Goal: Information Seeking & Learning: Learn about a topic

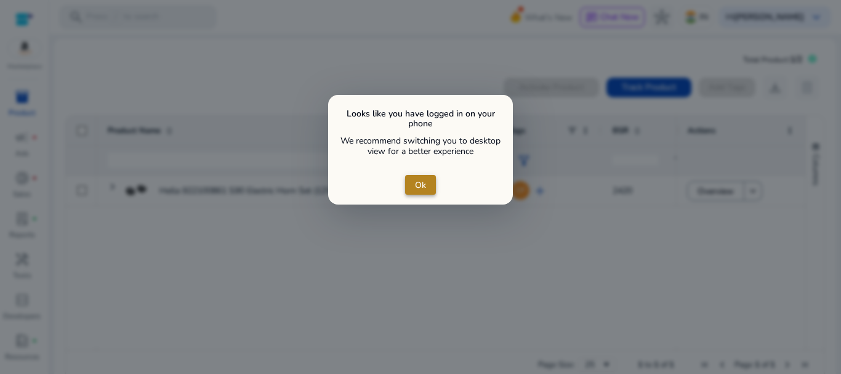
click at [421, 187] on span "Ok" at bounding box center [420, 184] width 11 height 13
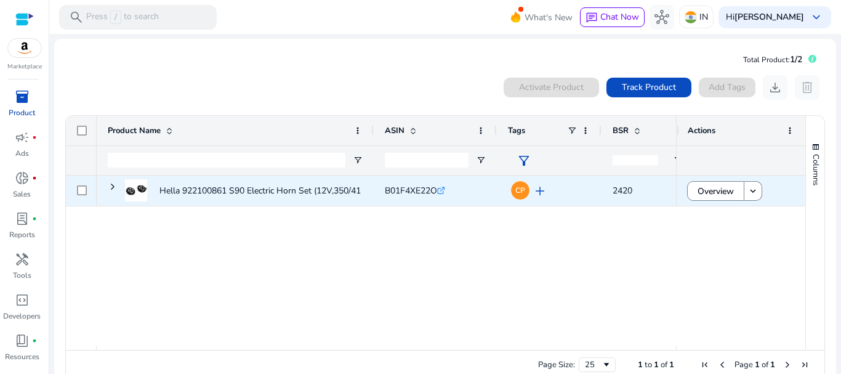
click at [637, 190] on span "2420" at bounding box center [647, 190] width 70 height 25
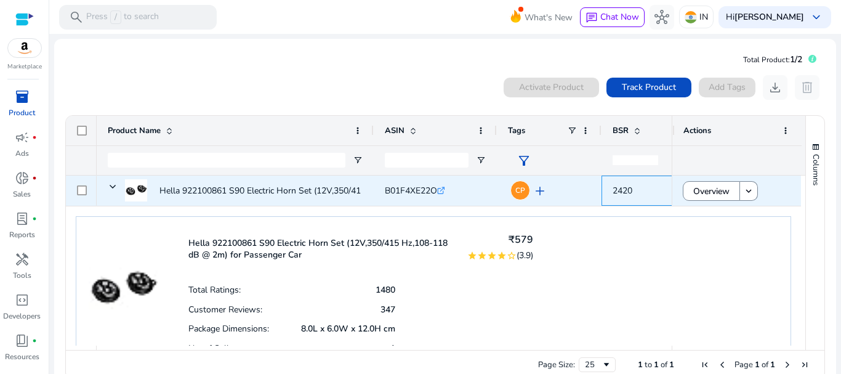
click at [637, 190] on span "2420" at bounding box center [647, 190] width 70 height 25
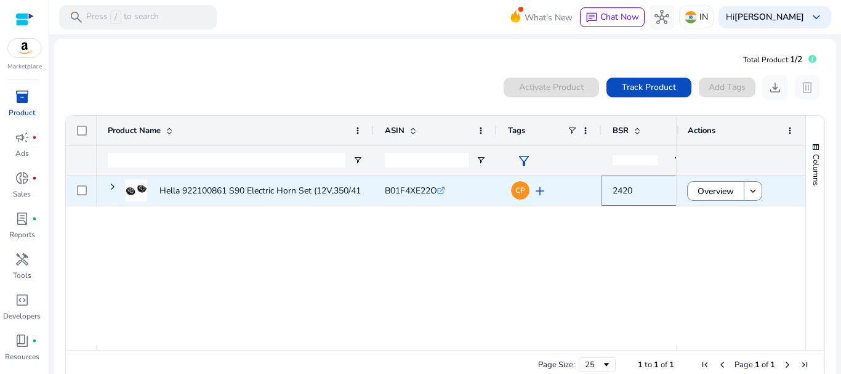
click at [637, 190] on span "2420" at bounding box center [647, 190] width 70 height 25
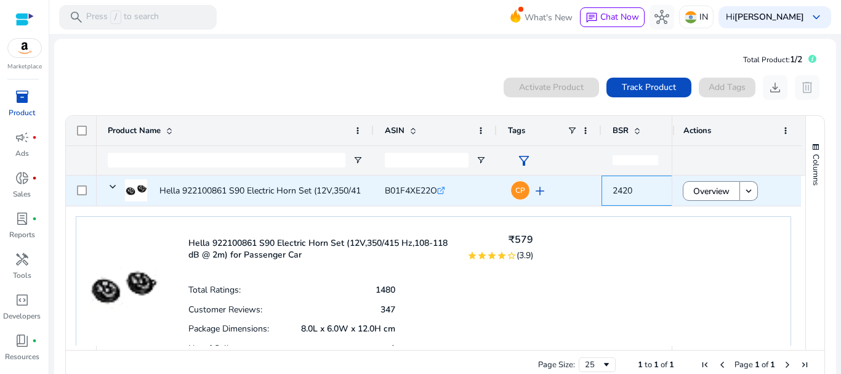
click at [626, 187] on span "2420" at bounding box center [622, 191] width 20 height 12
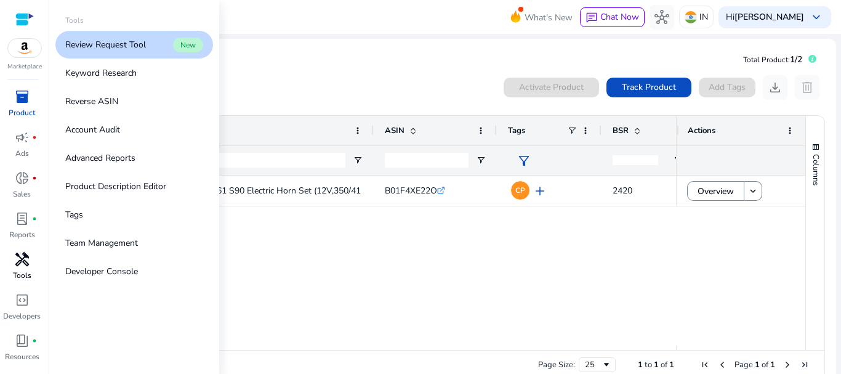
click at [18, 258] on span "handyman" at bounding box center [22, 259] width 15 height 15
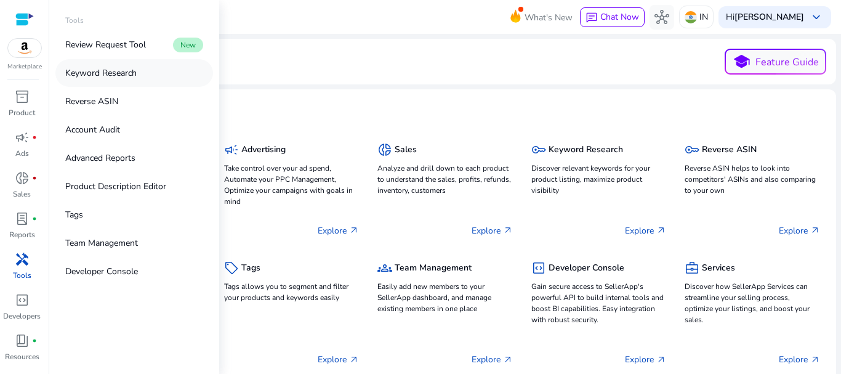
click at [98, 70] on p "Keyword Research" at bounding box center [100, 72] width 71 height 13
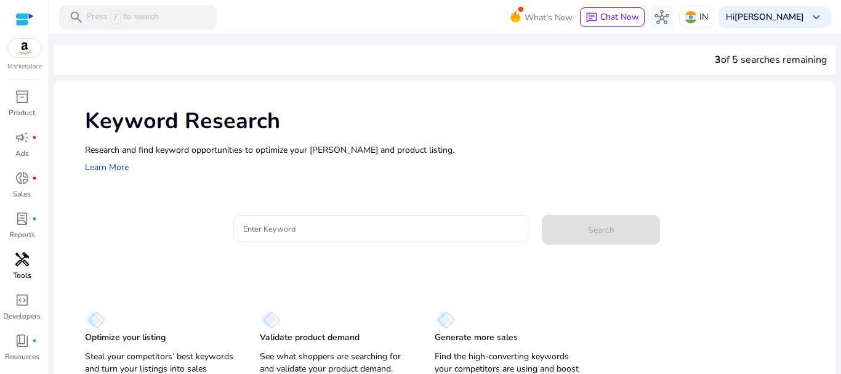
drag, startPoint x: 271, startPoint y: 213, endPoint x: 265, endPoint y: 238, distance: 25.2
click at [265, 238] on mat-card "Enter Keyword Search" at bounding box center [460, 235] width 751 height 60
click at [265, 236] on div at bounding box center [381, 228] width 277 height 27
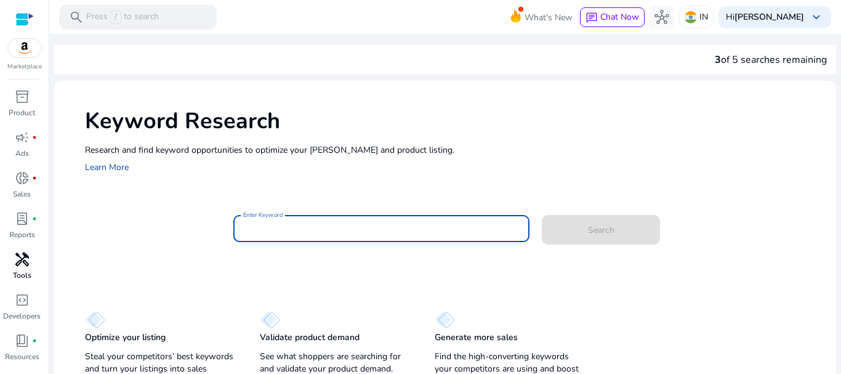
drag, startPoint x: 265, startPoint y: 236, endPoint x: 270, endPoint y: 225, distance: 11.9
click at [267, 233] on div at bounding box center [381, 228] width 277 height 27
click at [299, 228] on input "Enter Keyword" at bounding box center [381, 229] width 277 height 14
paste input "**********"
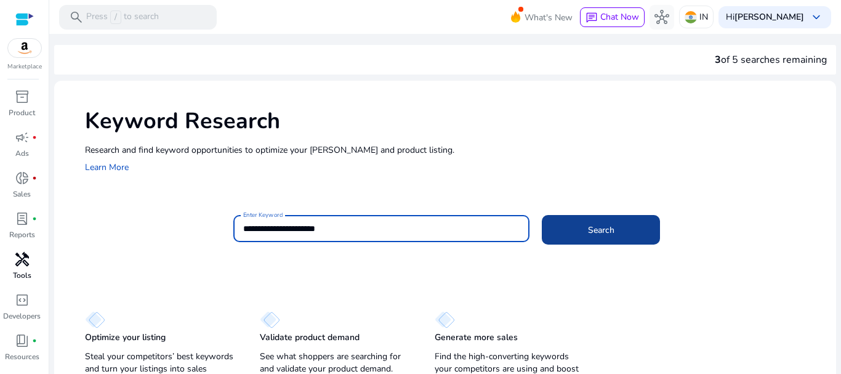
type input "**********"
click at [588, 231] on span "Search" at bounding box center [601, 229] width 26 height 13
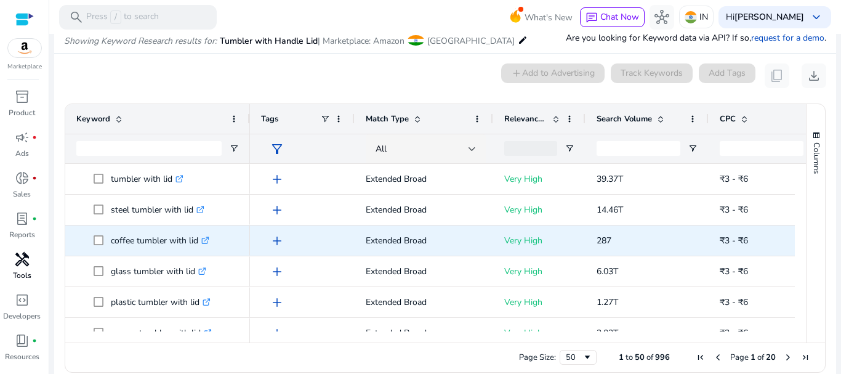
scroll to position [146, 0]
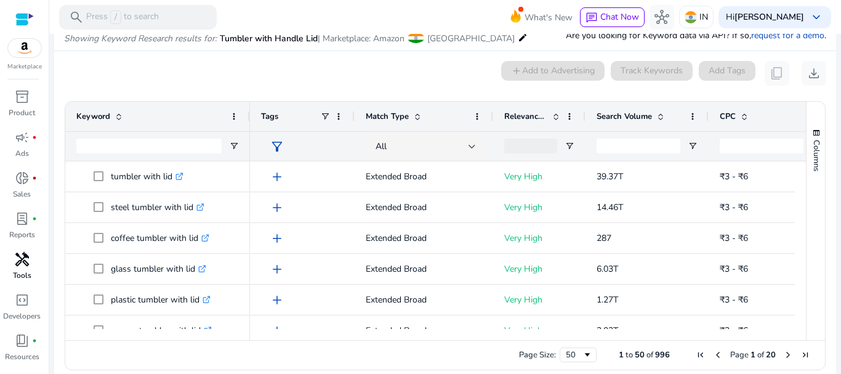
click at [806, 330] on div "Columns" at bounding box center [815, 221] width 18 height 238
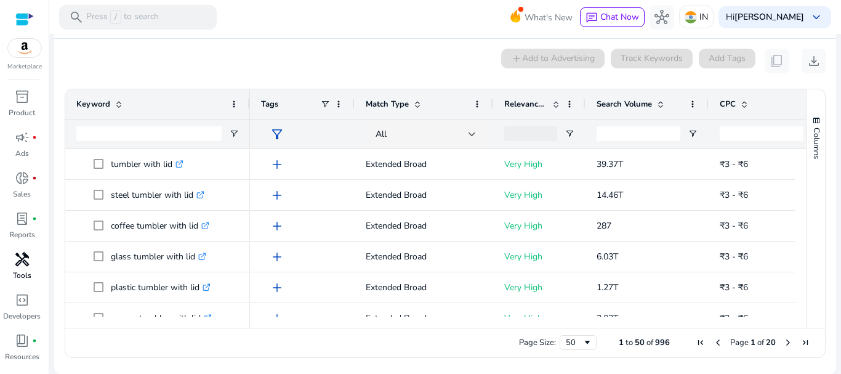
drag, startPoint x: 793, startPoint y: 161, endPoint x: 803, endPoint y: 187, distance: 28.2
click at [803, 188] on div "Keyword Tags Match Type 57" at bounding box center [444, 208] width 759 height 238
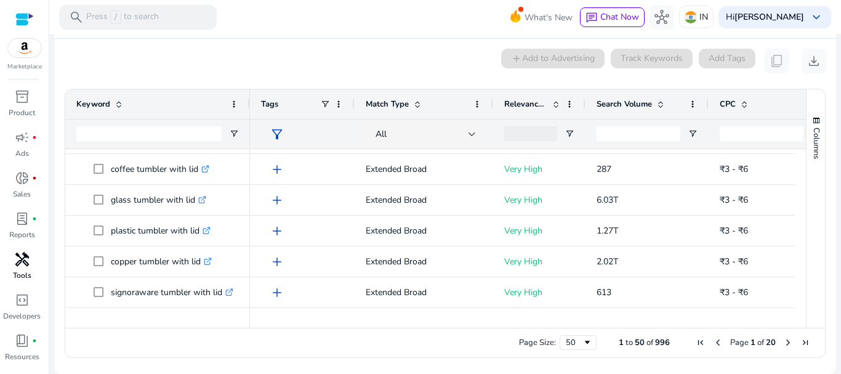
scroll to position [0, 0]
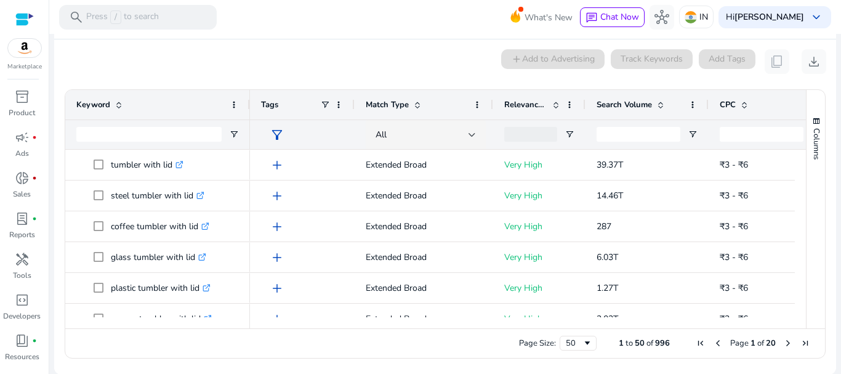
scroll to position [159, 0]
